Goal: Task Accomplishment & Management: Use online tool/utility

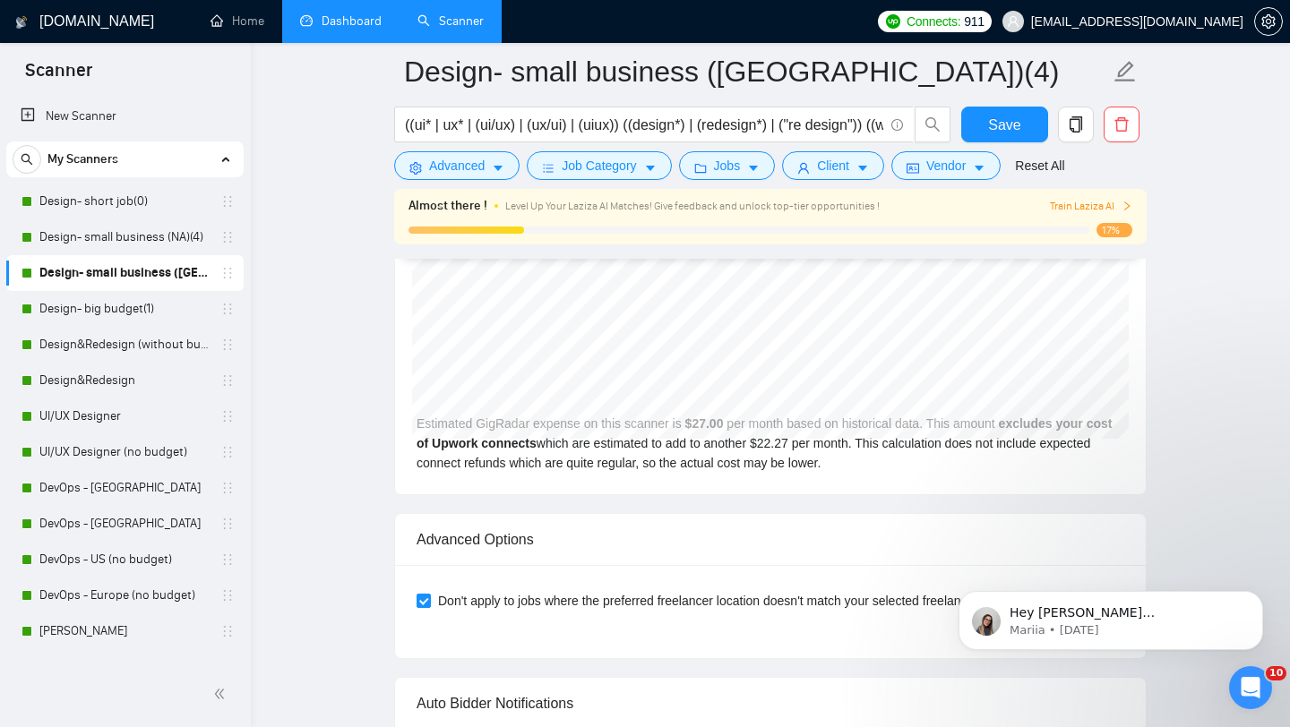
click at [376, 22] on link "Dashboard" at bounding box center [341, 20] width 82 height 15
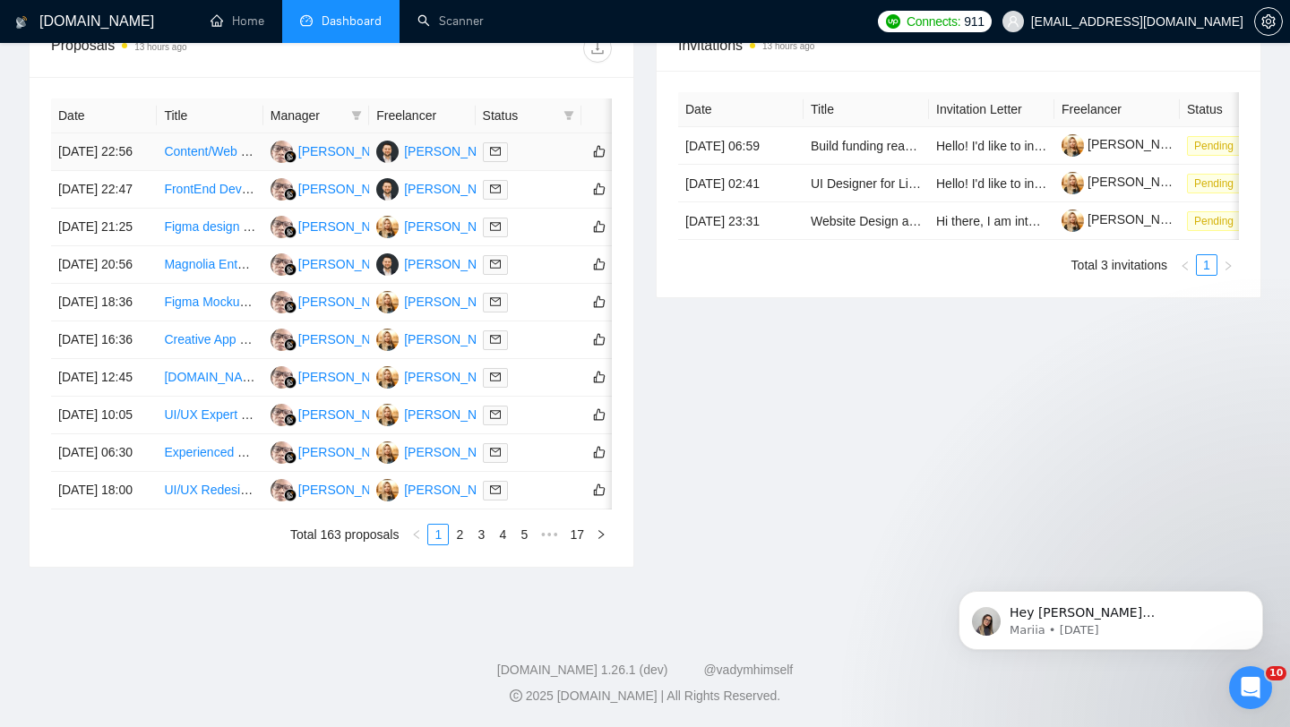
scroll to position [863, 0]
click at [460, 545] on link "2" at bounding box center [460, 535] width 20 height 20
click at [436, 545] on link "1" at bounding box center [438, 535] width 20 height 20
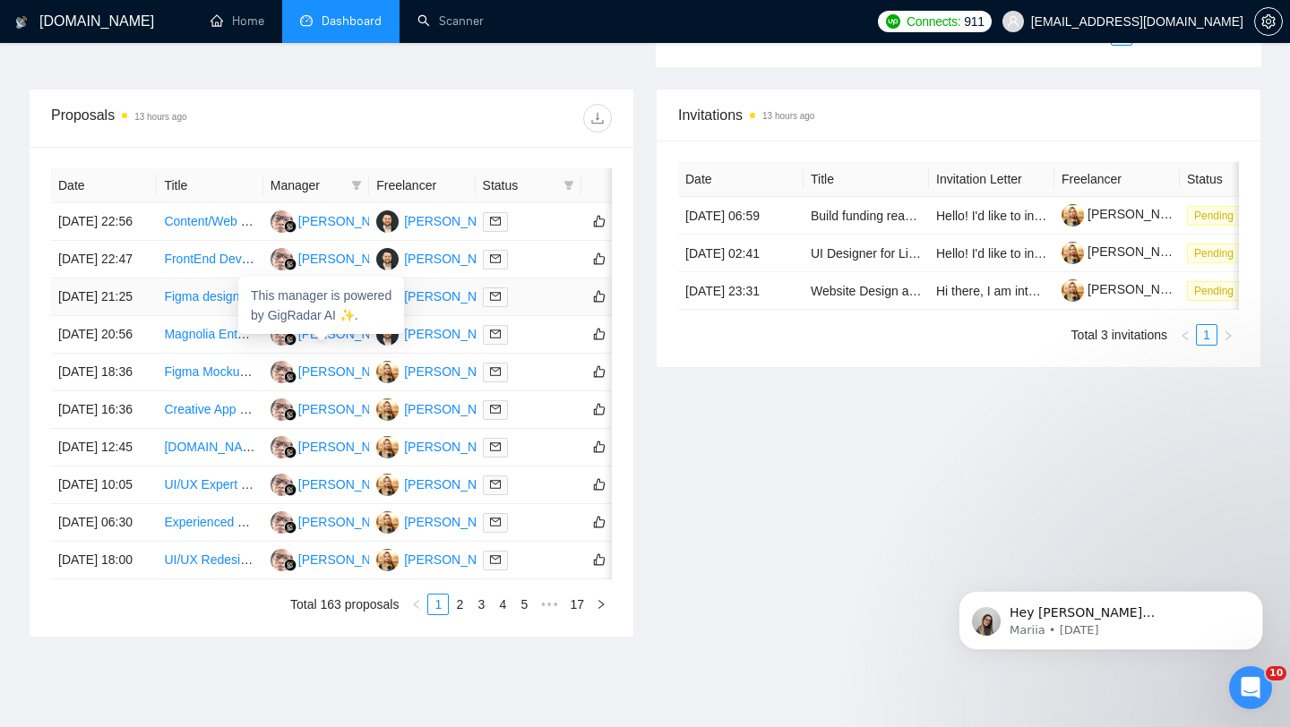
scroll to position [0, 0]
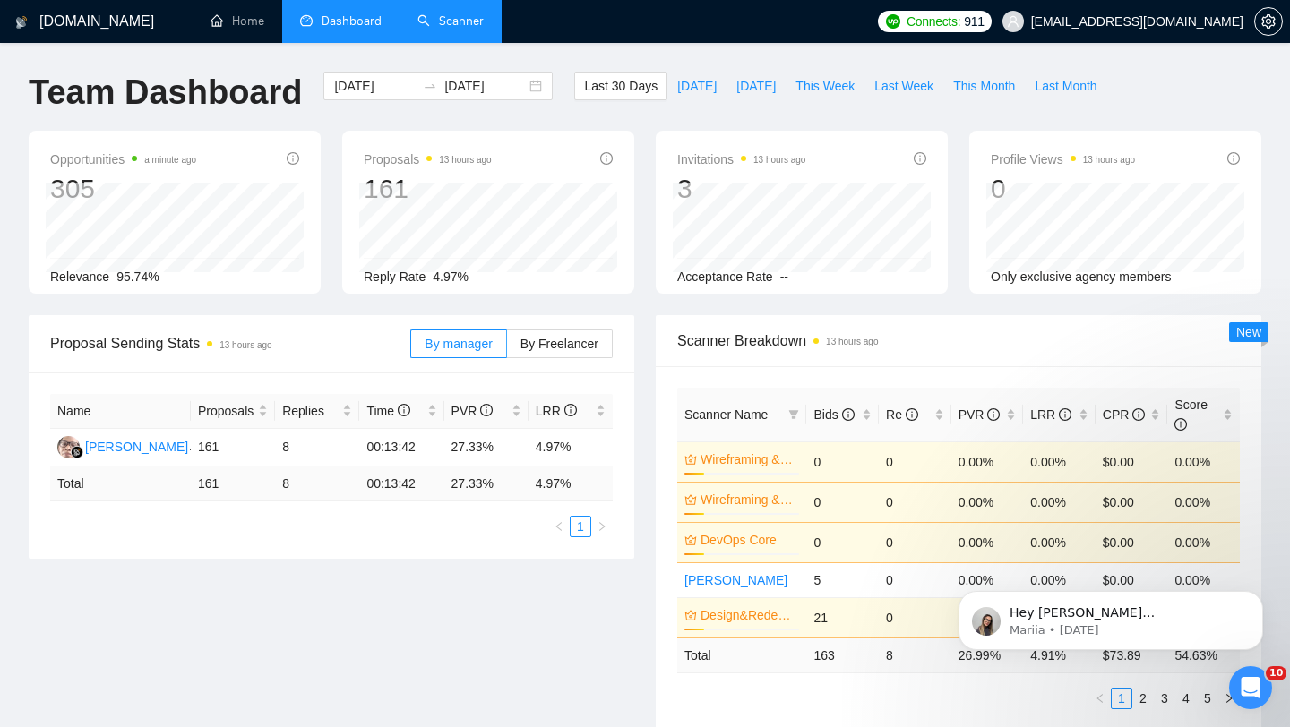
click at [443, 29] on link "Scanner" at bounding box center [450, 20] width 66 height 15
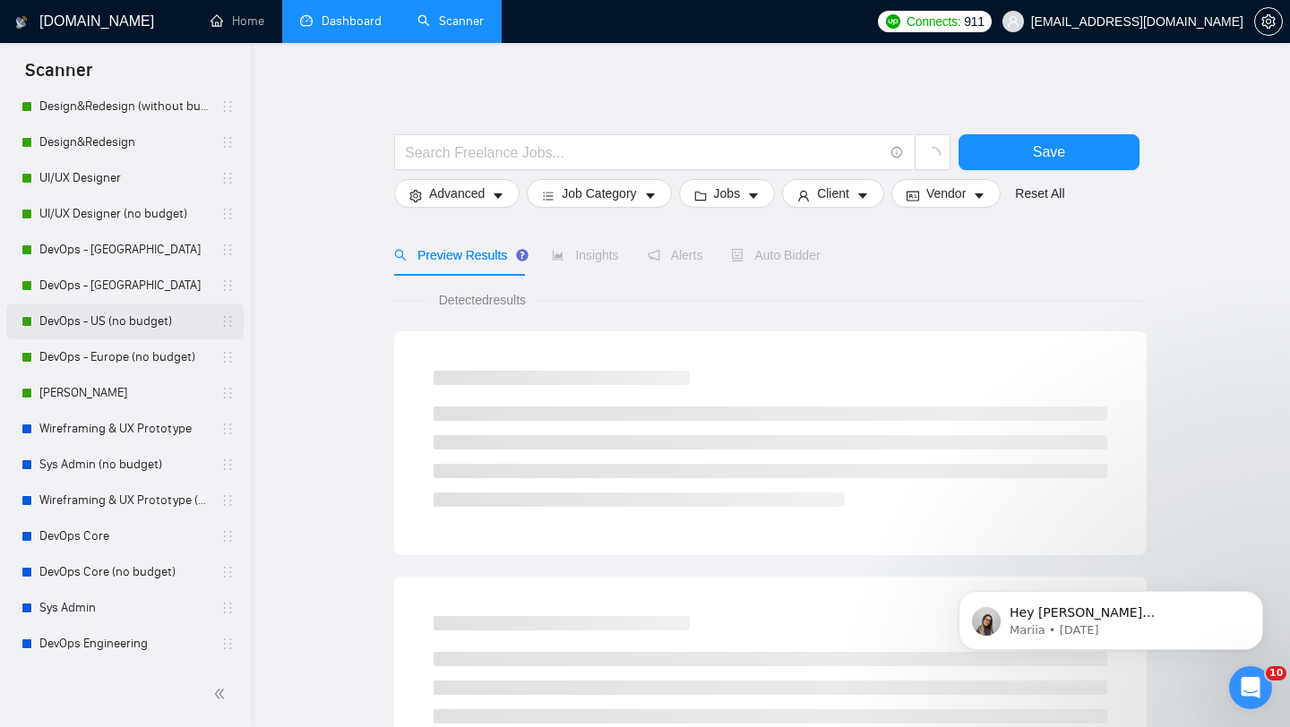
scroll to position [382, 0]
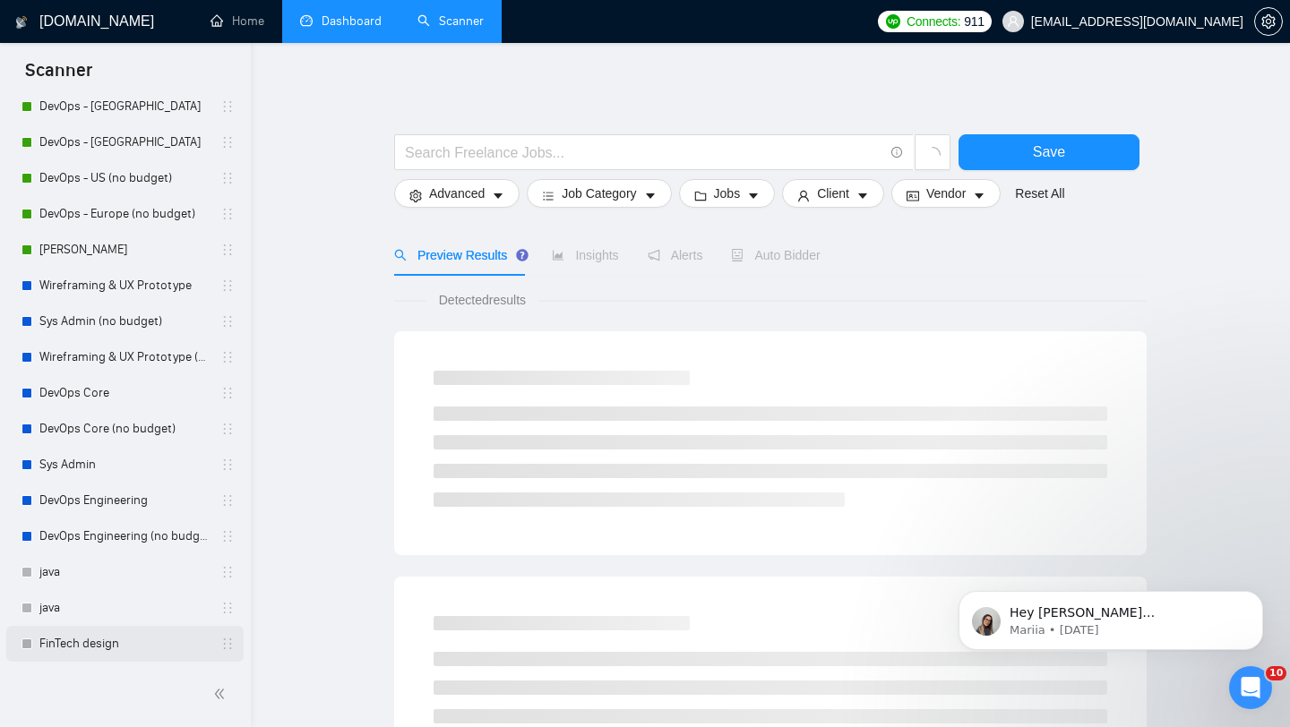
click at [64, 639] on link "FinTech design" at bounding box center [124, 644] width 170 height 36
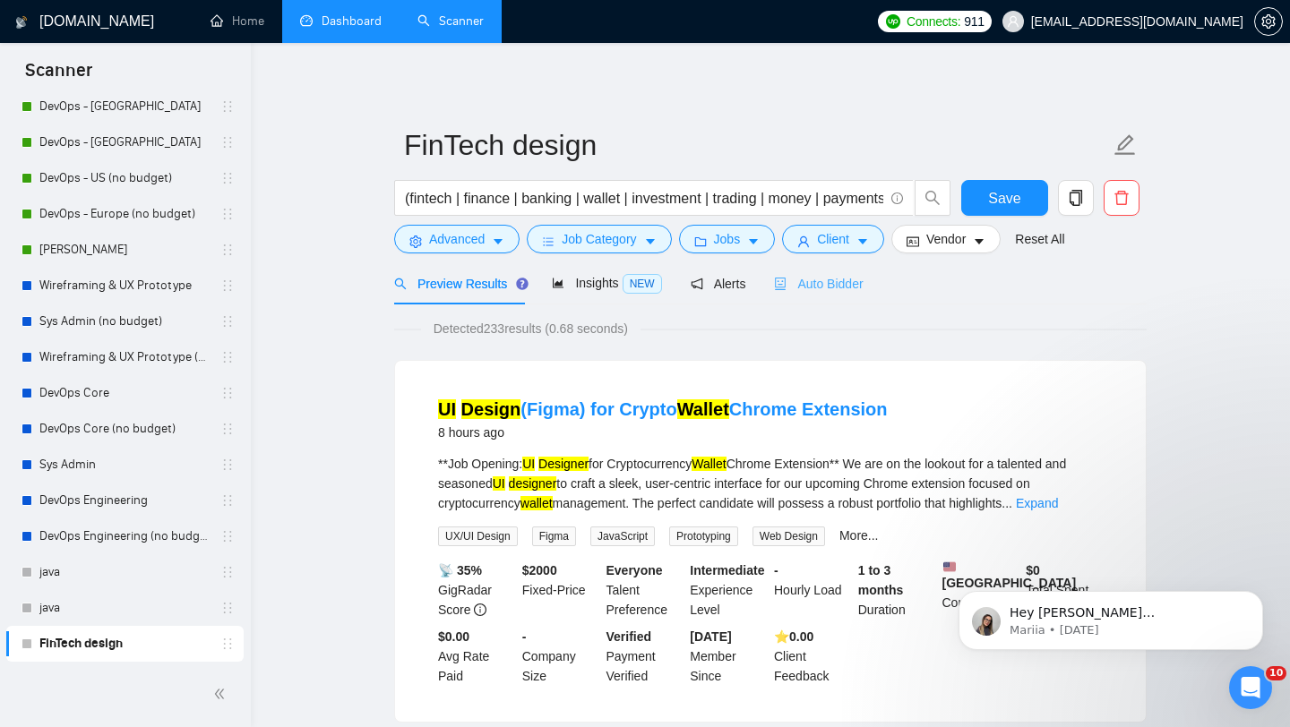
click at [851, 271] on div "Auto Bidder" at bounding box center [818, 283] width 89 height 42
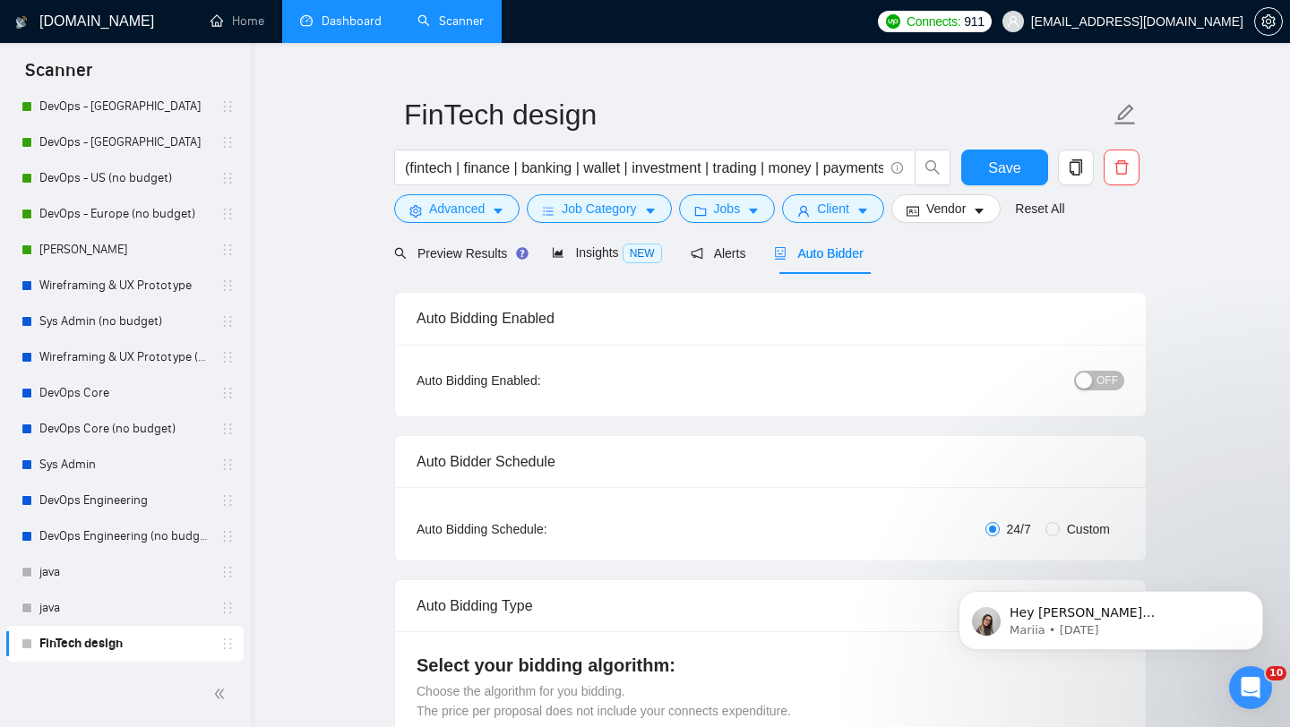
scroll to position [34, 0]
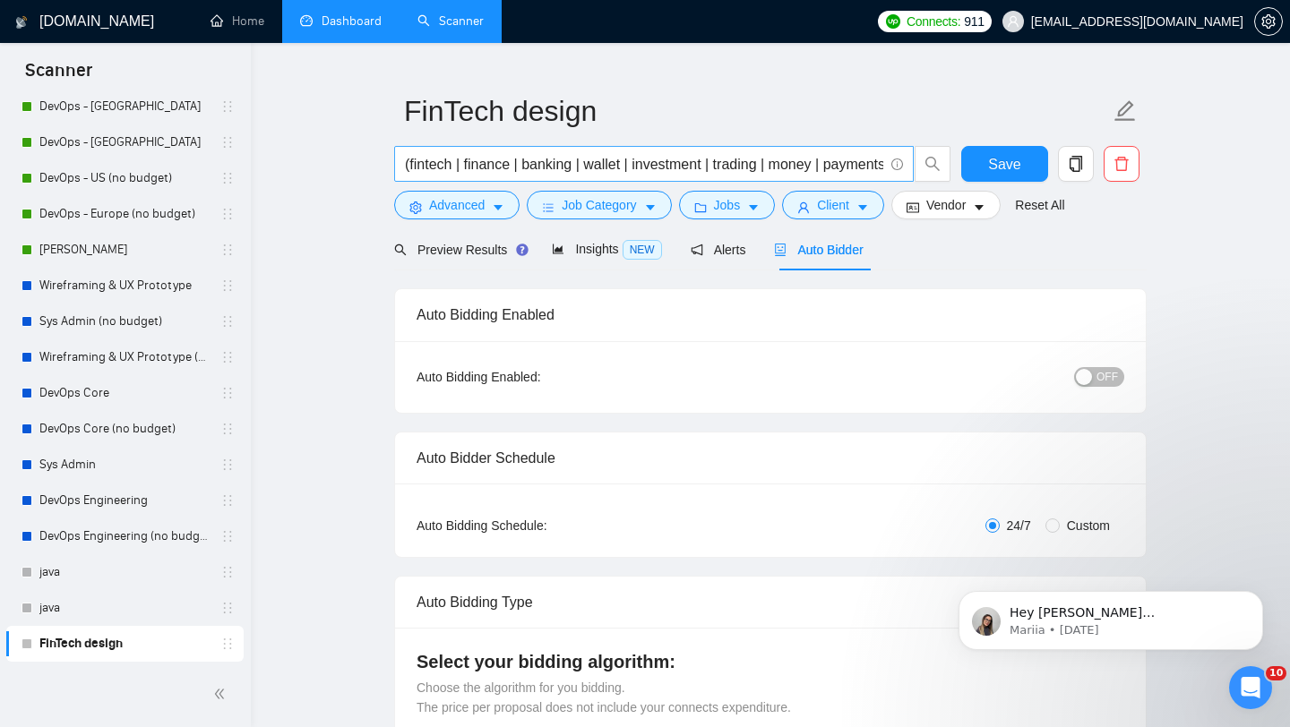
click at [754, 161] on input "(fintech | finance | banking | wallet | investment | trading | money | payments…" at bounding box center [644, 164] width 478 height 22
click at [324, 29] on link "Dashboard" at bounding box center [341, 20] width 82 height 15
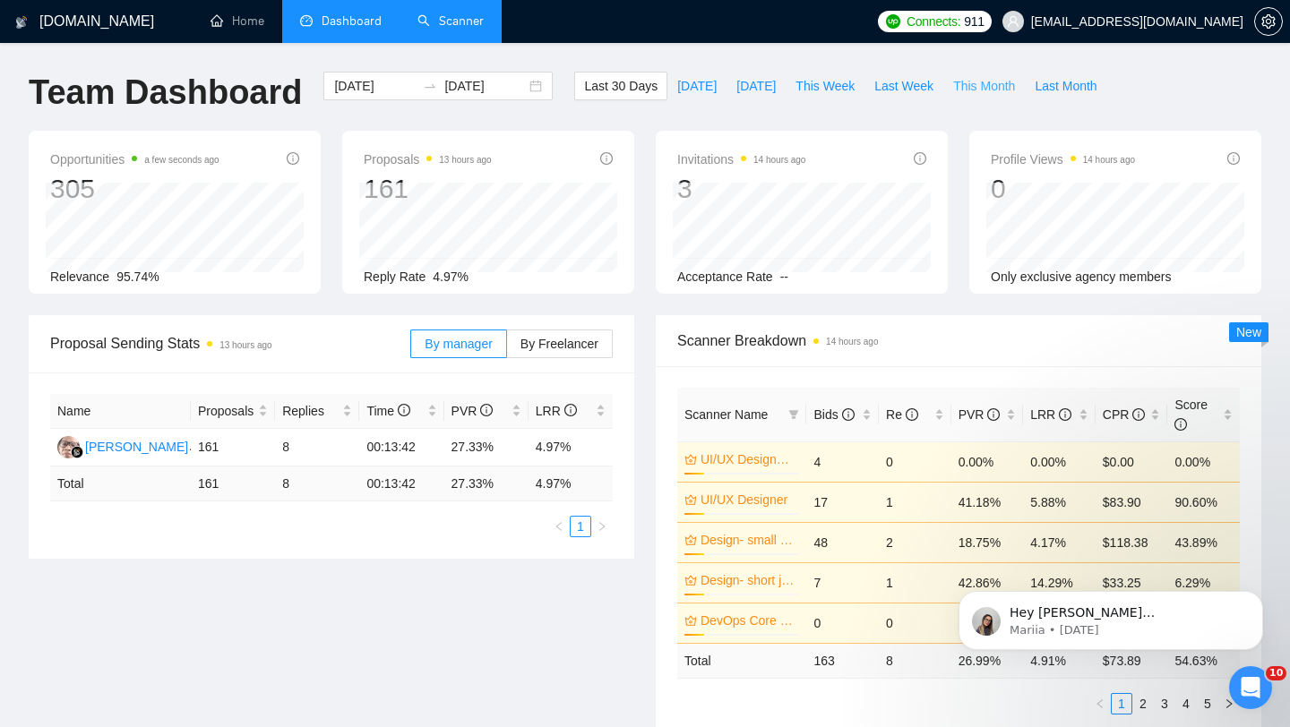
click at [972, 94] on span "This Month" at bounding box center [984, 86] width 62 height 20
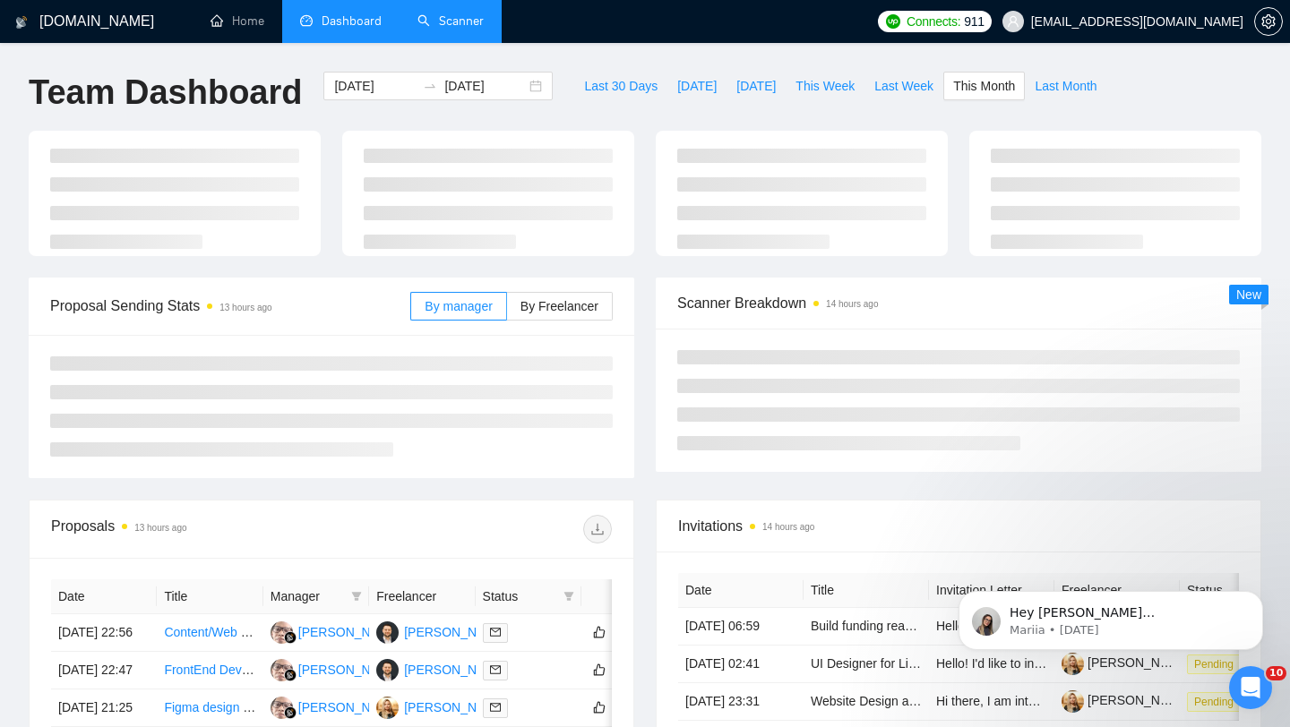
type input "[DATE]"
